Goal: Information Seeking & Learning: Learn about a topic

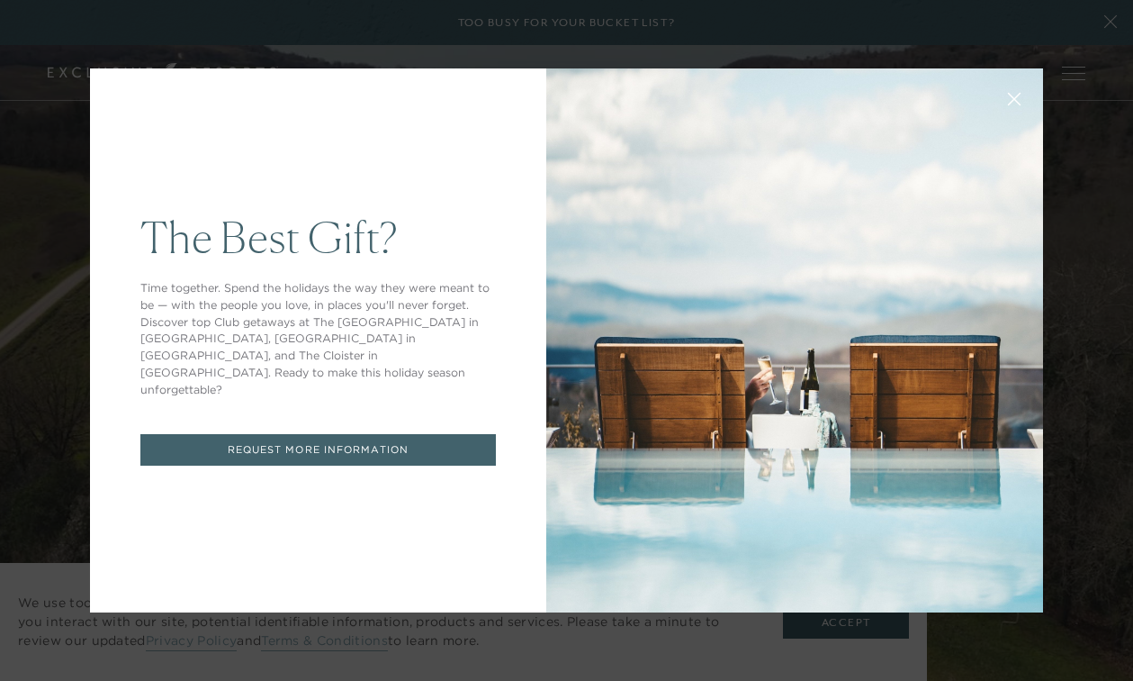
click at [1018, 99] on icon at bounding box center [1015, 100] width 14 height 14
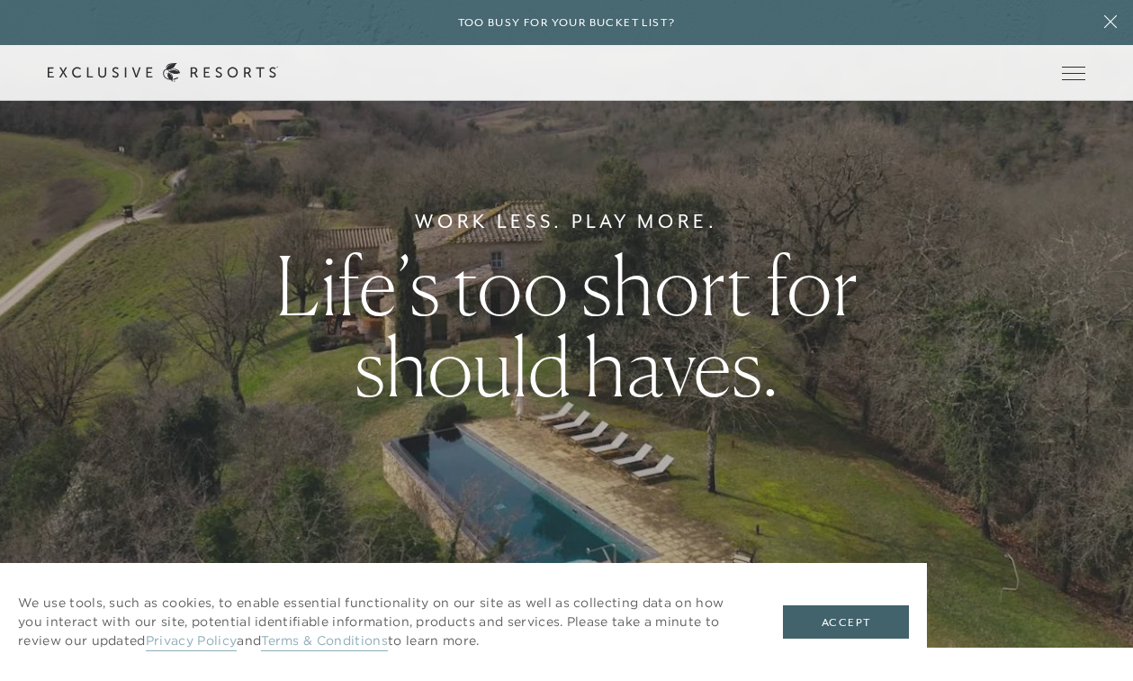
scroll to position [28, 0]
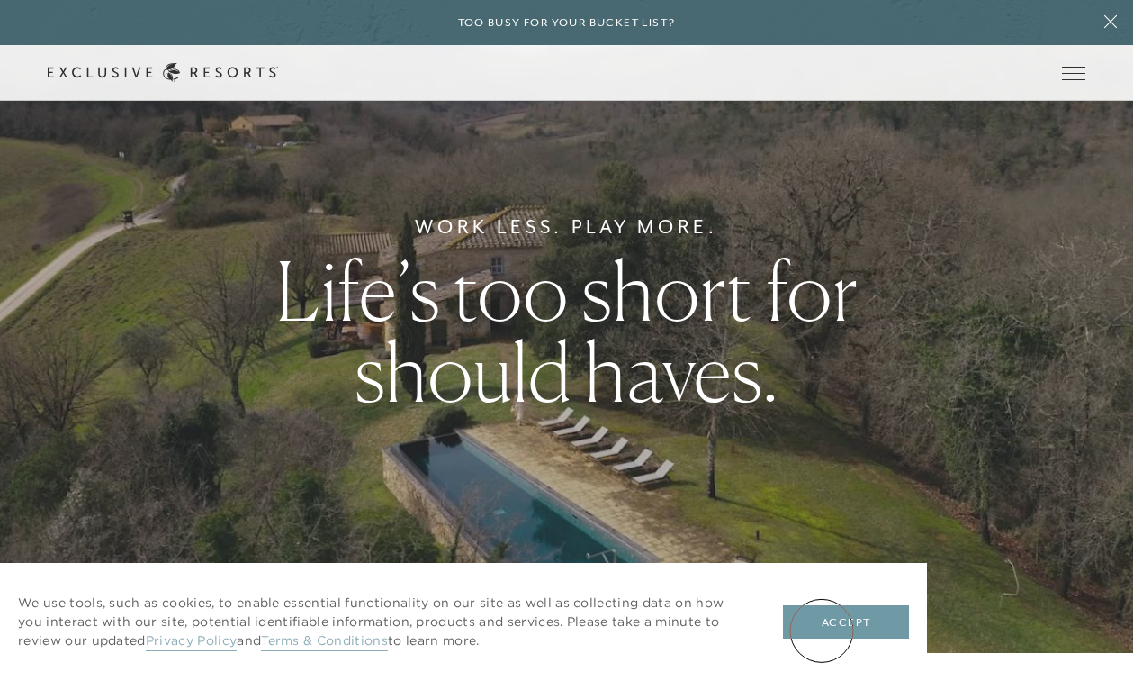
click at [822, 630] on button "Accept" at bounding box center [846, 622] width 126 height 34
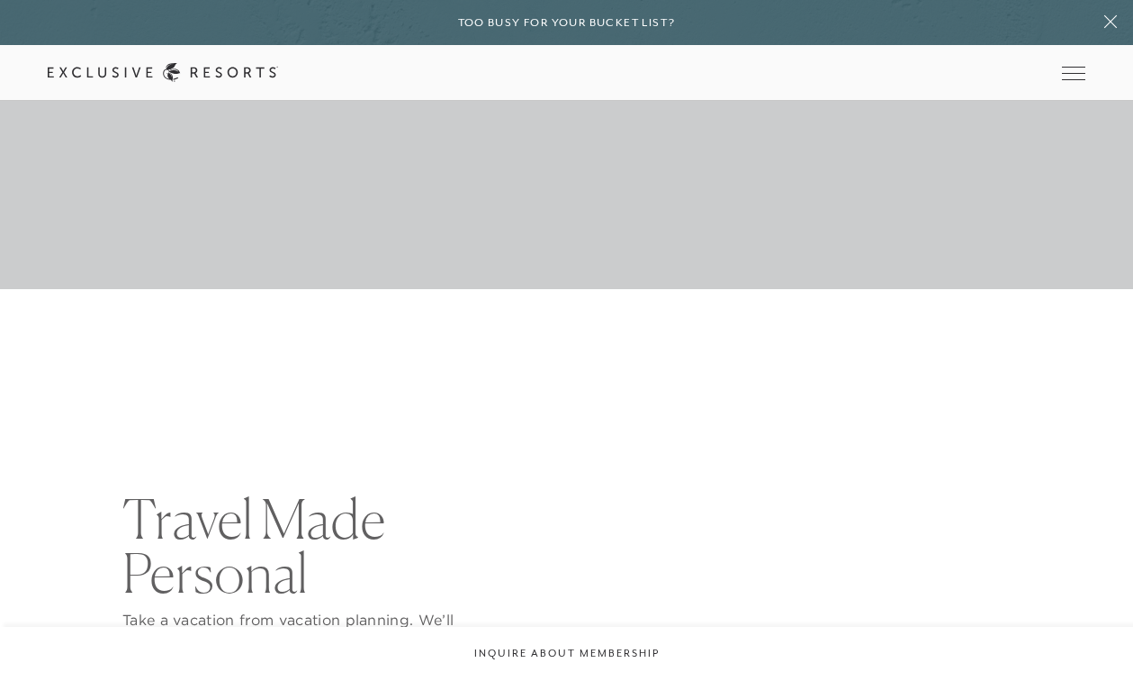
scroll to position [5968, 0]
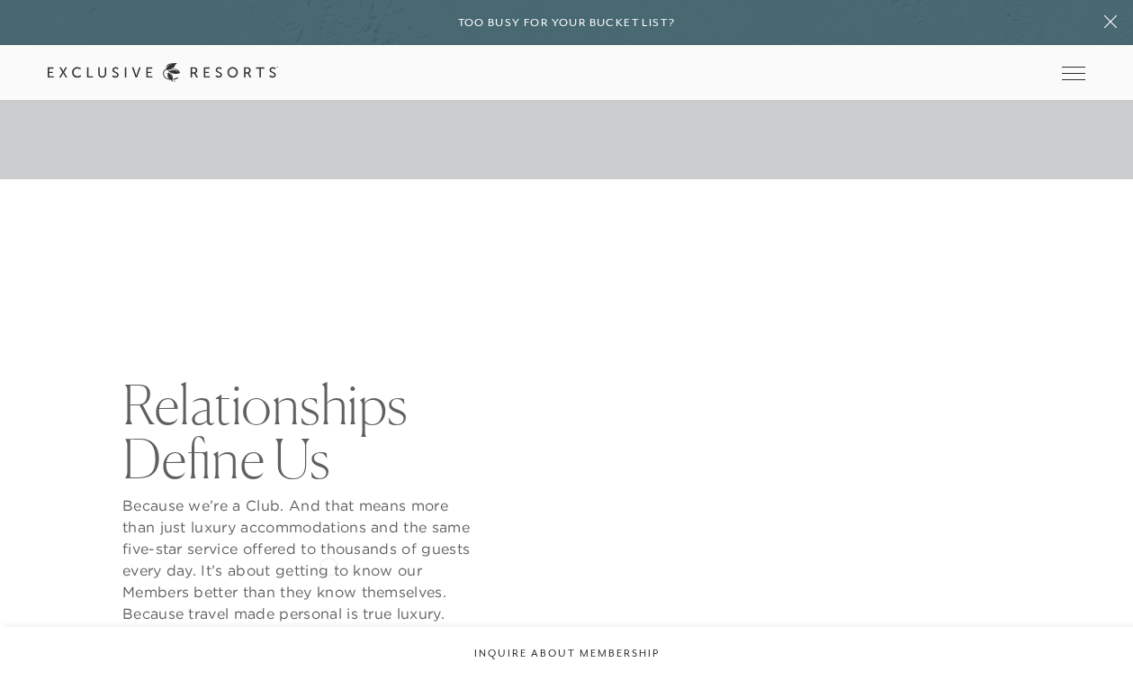
scroll to position [509, 0]
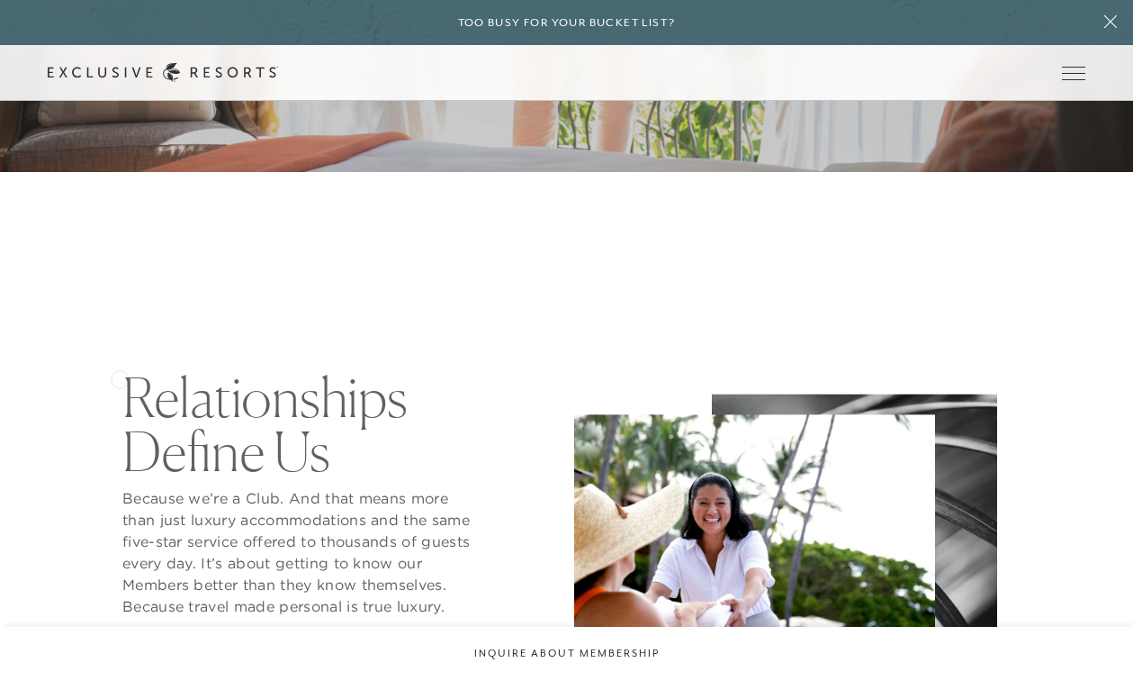
click at [120, 377] on div "Relationships Define Us Because we’re a Club. And that means more than just lux…" at bounding box center [303, 500] width 511 height 261
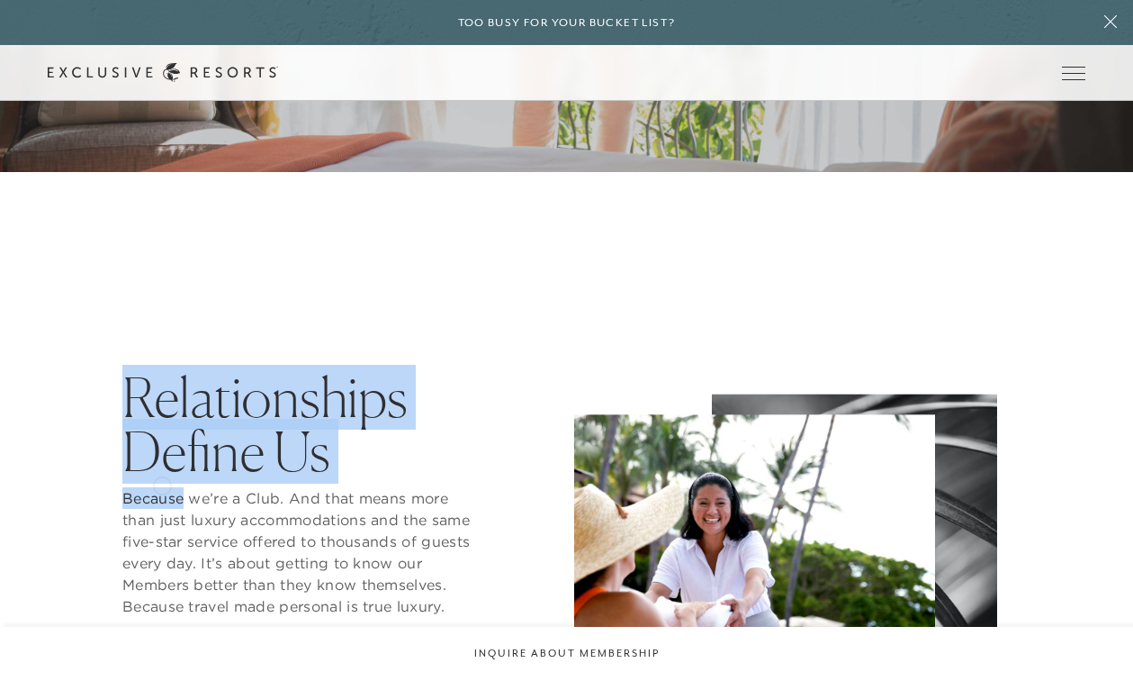
drag, startPoint x: 120, startPoint y: 377, endPoint x: 163, endPoint y: 489, distance: 119.7
click at [163, 489] on div "Relationships Define Us Because we’re a Club. And that means more than just lux…" at bounding box center [303, 500] width 511 height 261
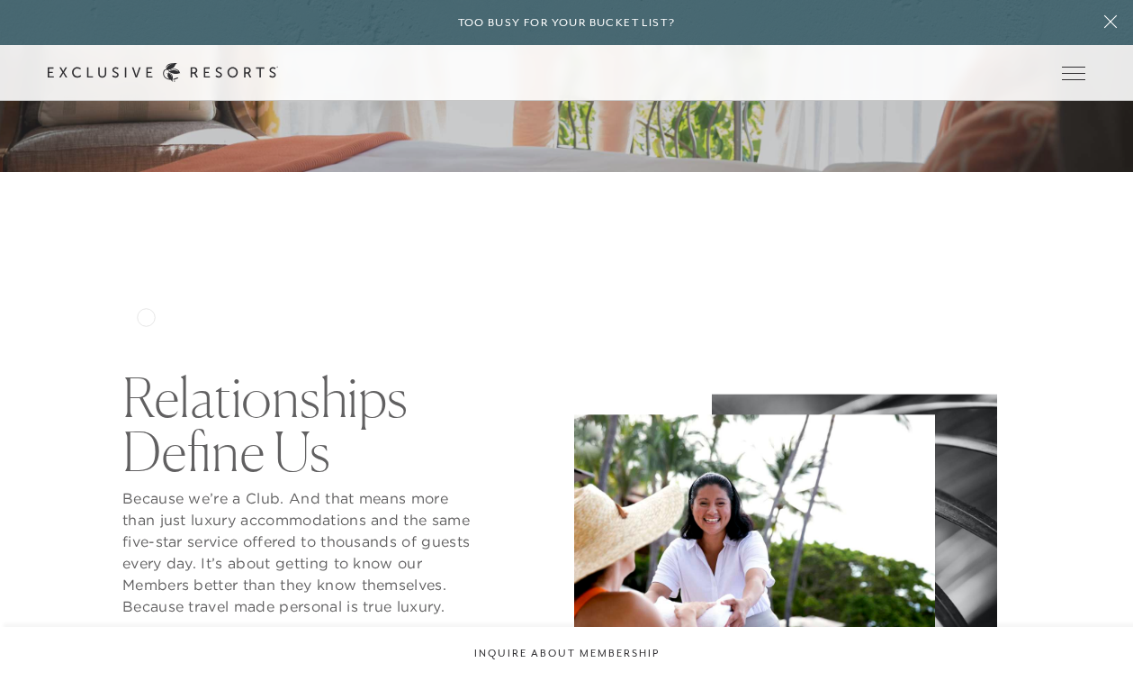
click at [109, 336] on div "Relationships Define Us Because we’re a Club. And that means more than just lux…" at bounding box center [567, 500] width 1038 height 405
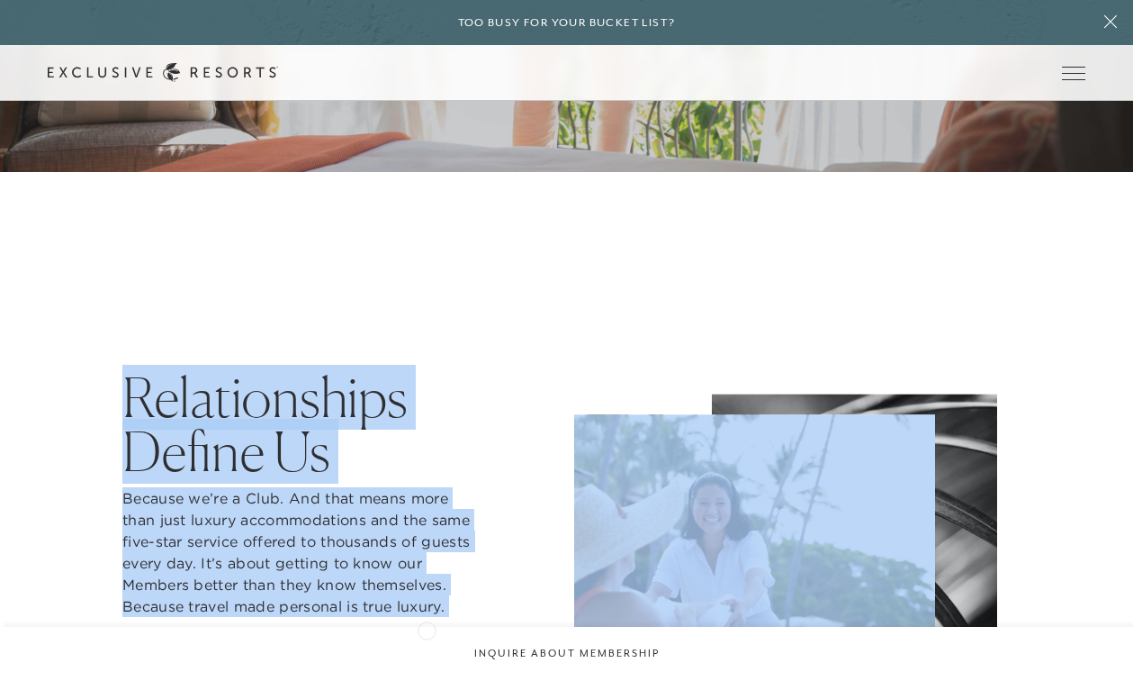
drag, startPoint x: 122, startPoint y: 378, endPoint x: 427, endPoint y: 628, distance: 394.7
click at [427, 628] on div "Relationships Define Us Because we’re a Club. And that means more than just lux…" at bounding box center [303, 500] width 511 height 261
copy div "Relationships Define Us Because we’re a Club. And that means more than just lux…"
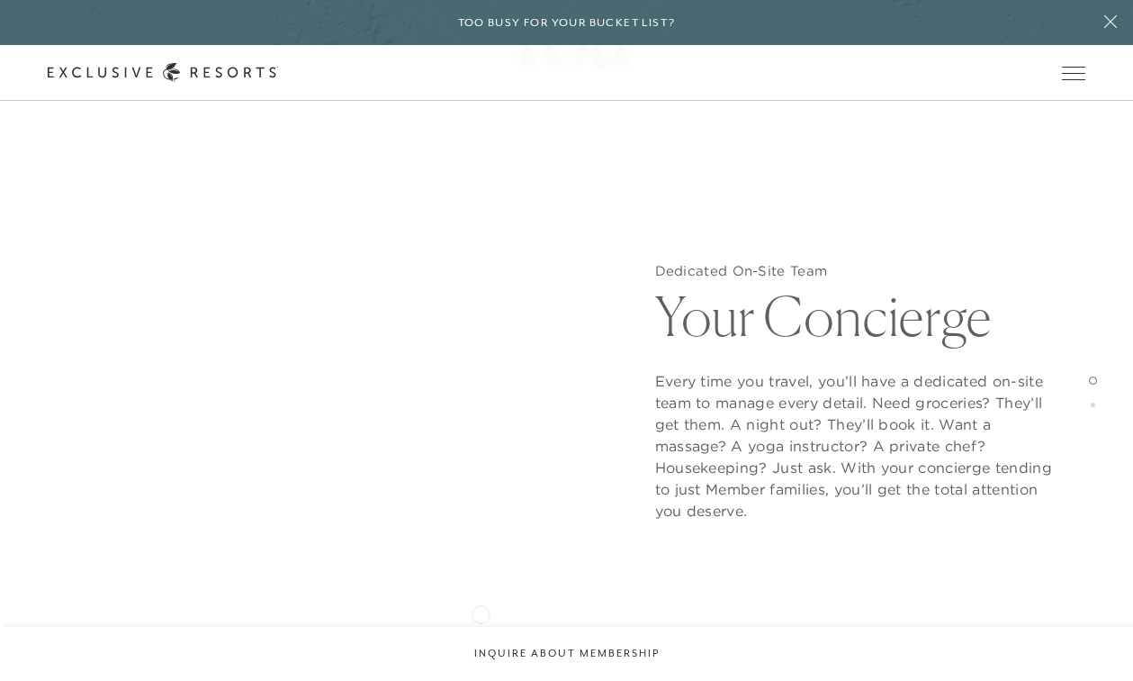
scroll to position [1453, 0]
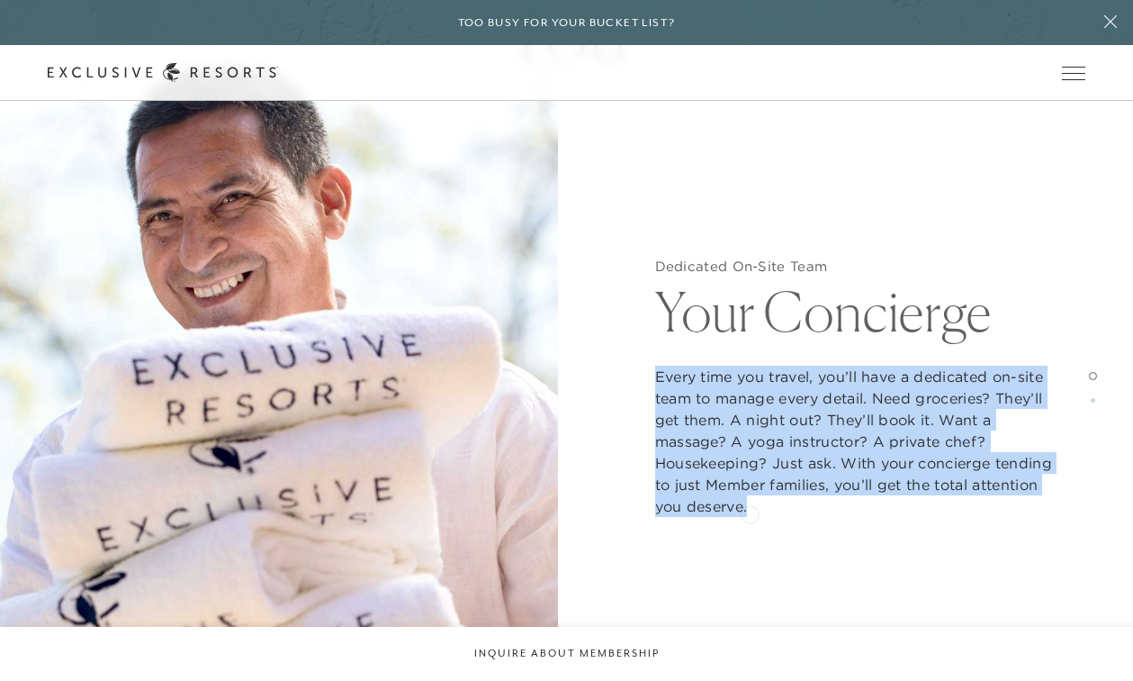
drag, startPoint x: 654, startPoint y: 373, endPoint x: 750, endPoint y: 512, distance: 169.6
click at [750, 512] on div "Dedicated On-Site Team Your Concierge Every time you travel, you’ll have a dedi…" at bounding box center [854, 387] width 558 height 681
copy p "Every time you travel, you’ll have a dedicated on-site team to manage every det…"
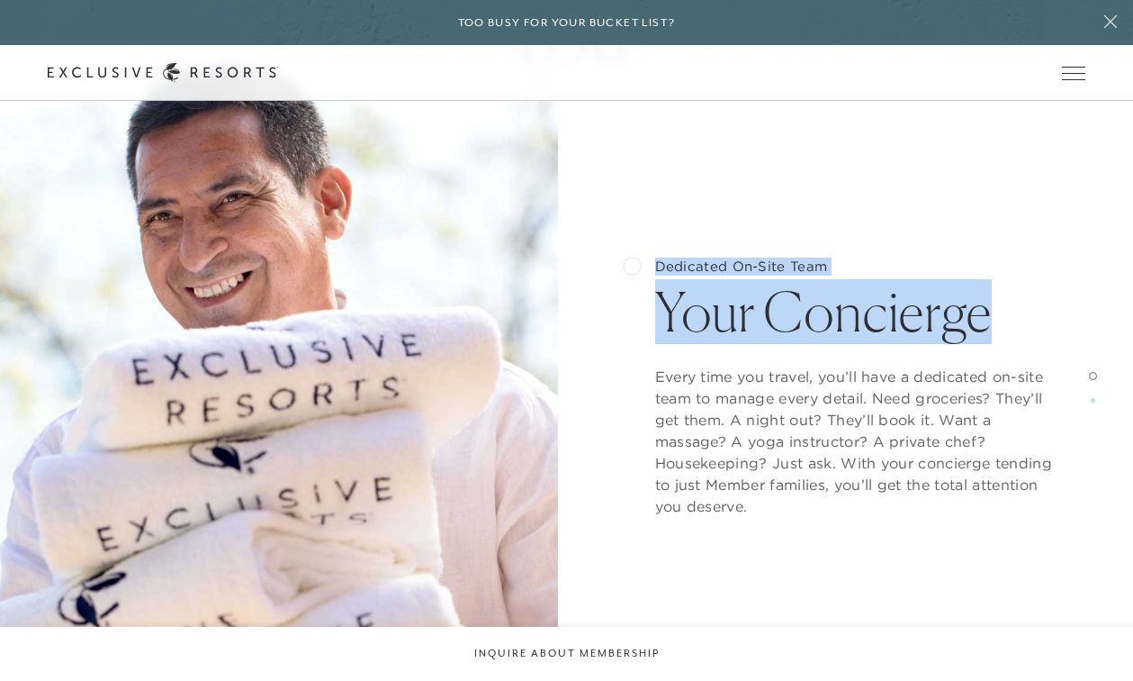
drag, startPoint x: 1010, startPoint y: 331, endPoint x: 632, endPoint y: 264, distance: 384.1
click at [632, 264] on div "Dedicated On-Site Team Your Concierge Every time you travel, you’ll have a dedi…" at bounding box center [854, 387] width 558 height 681
copy div "Dedicated On-Site Team Your Concierge"
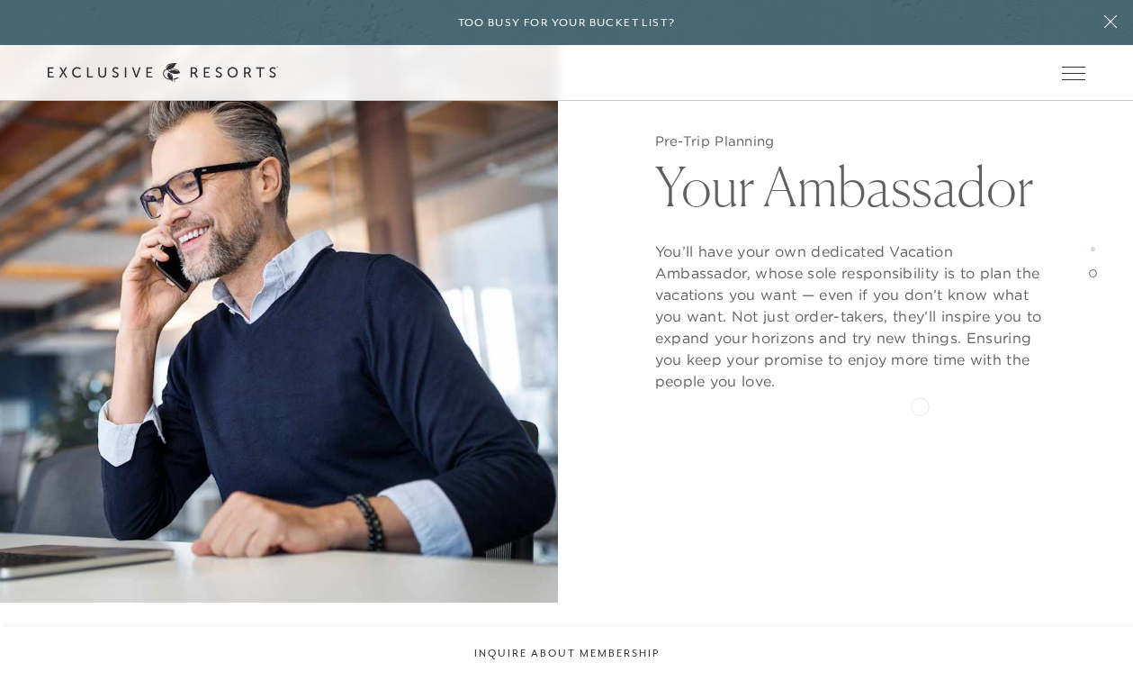
scroll to position [2904, 0]
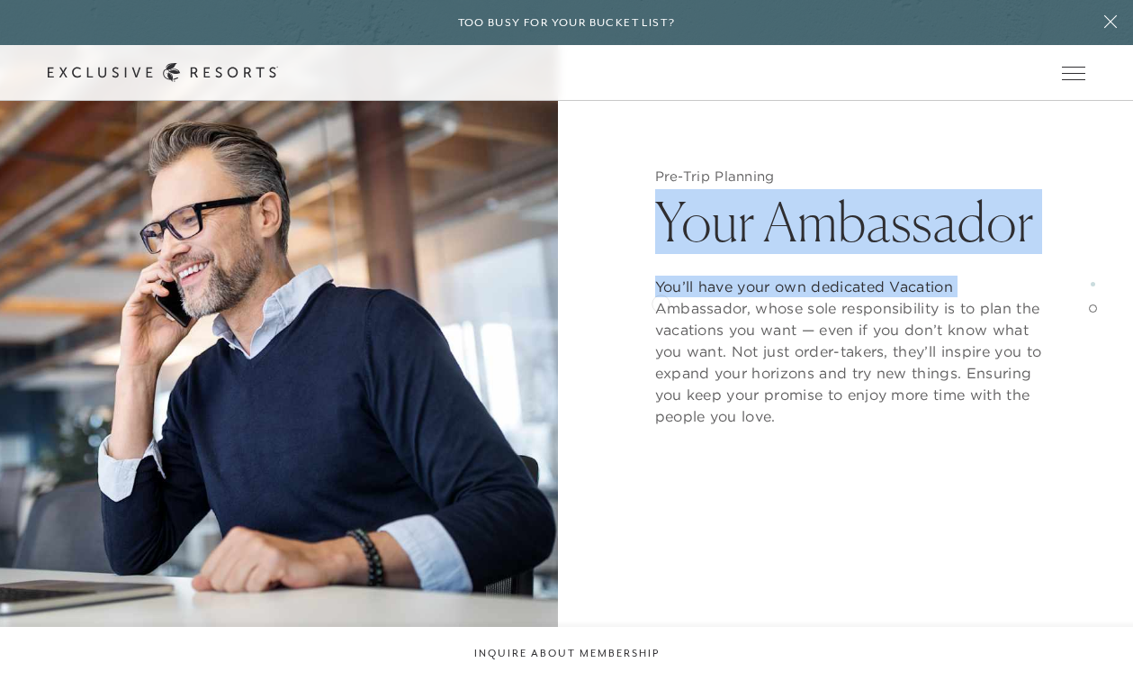
drag, startPoint x: 651, startPoint y: 205, endPoint x: 660, endPoint y: 298, distance: 93.2
click at [660, 298] on div "Pre-Trip Planning Your Ambassador You’ll have your own dedicated Vacation Ambas…" at bounding box center [854, 297] width 558 height 681
click at [623, 293] on div "Pre-Trip Planning Your Ambassador You’ll have your own dedicated Vacation Ambas…" at bounding box center [854, 297] width 558 height 681
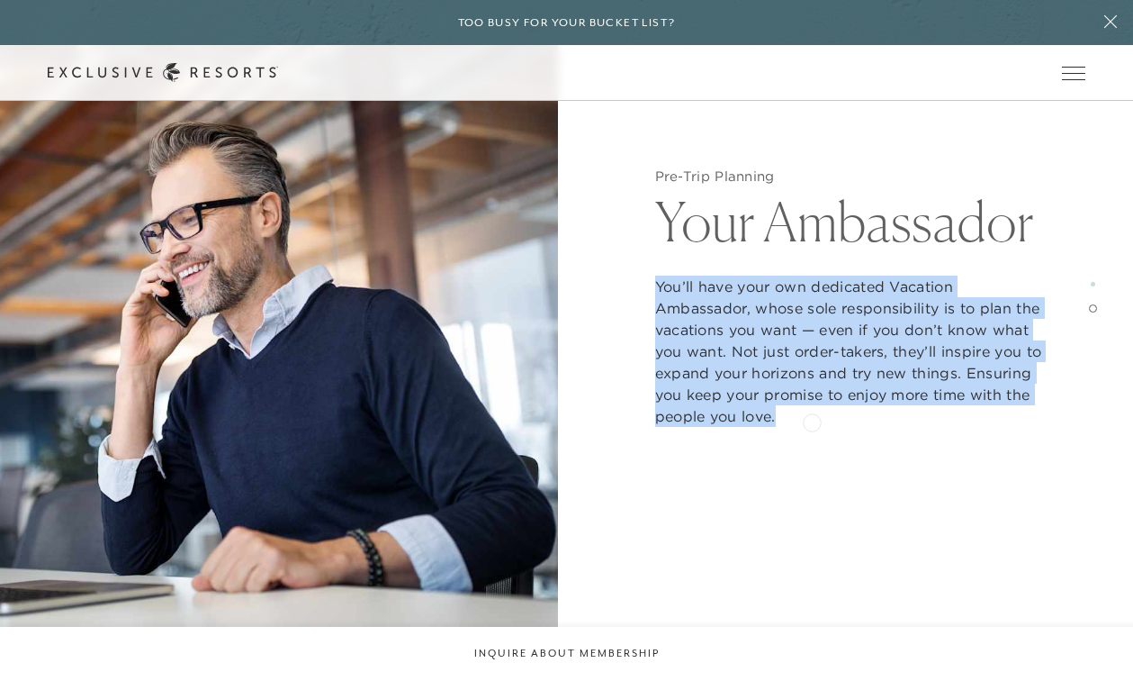
drag, startPoint x: 654, startPoint y: 283, endPoint x: 812, endPoint y: 420, distance: 209.3
click at [812, 420] on p "You’ll have your own dedicated Vacation Ambassador, whose sole responsibility i…" at bounding box center [854, 350] width 399 height 151
copy p "You’ll have your own dedicated Vacation Ambassador, whose sole responsibility i…"
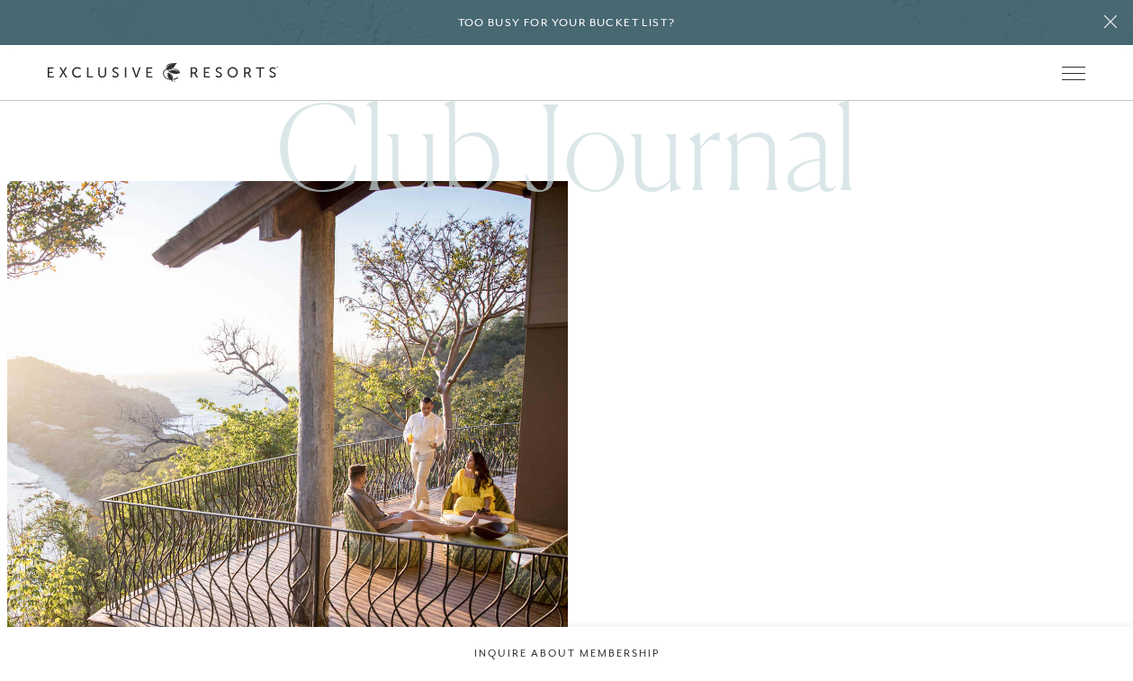
scroll to position [4330, 0]
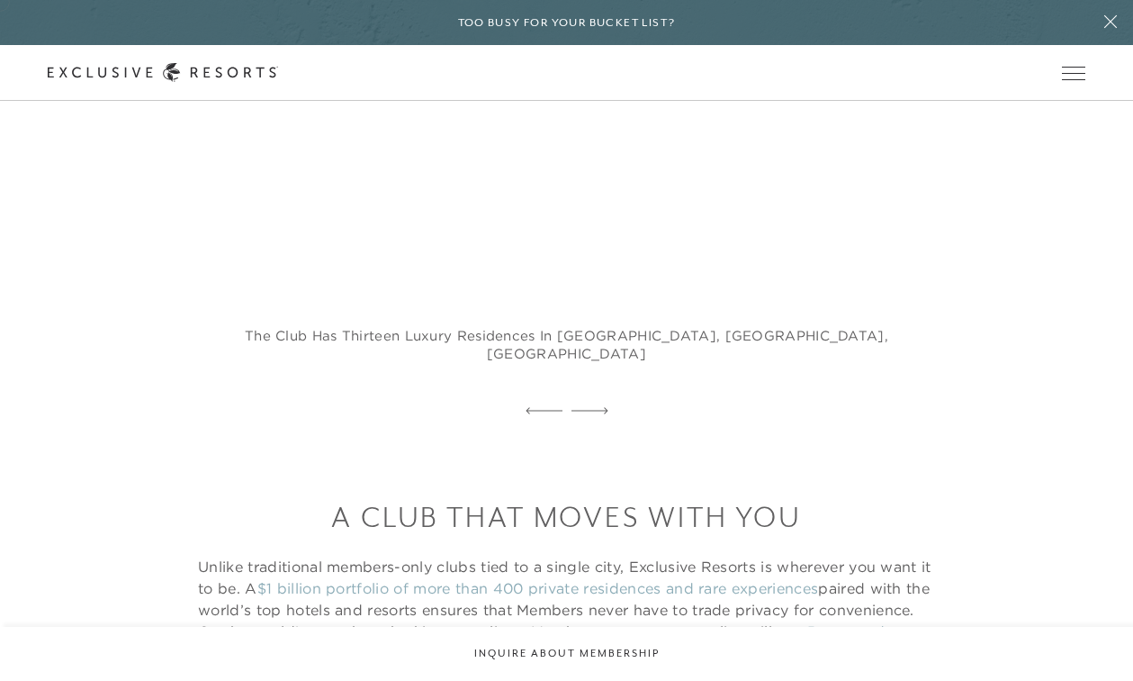
scroll to position [1555, 0]
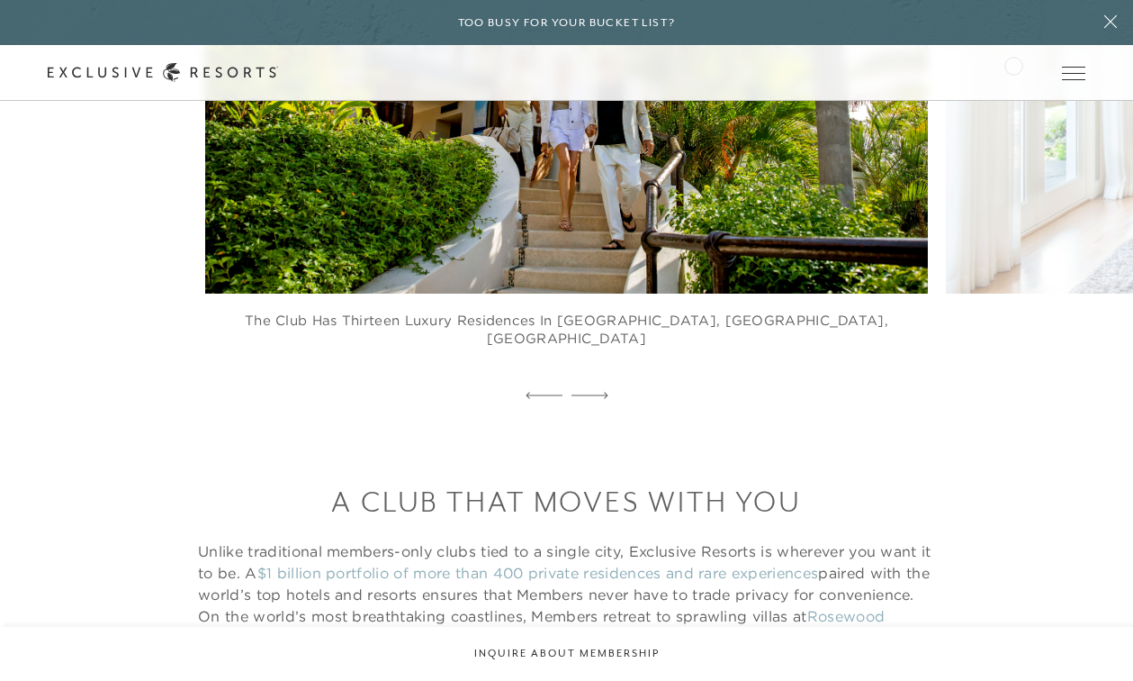
click at [0, 0] on div "Schedule a Meeting Get Started The Collection Residence Collection Experience C…" at bounding box center [0, 0] width 0 height 0
click at [0, 0] on link "Member Login" at bounding box center [0, 0] width 0 height 0
